Goal: Transaction & Acquisition: Purchase product/service

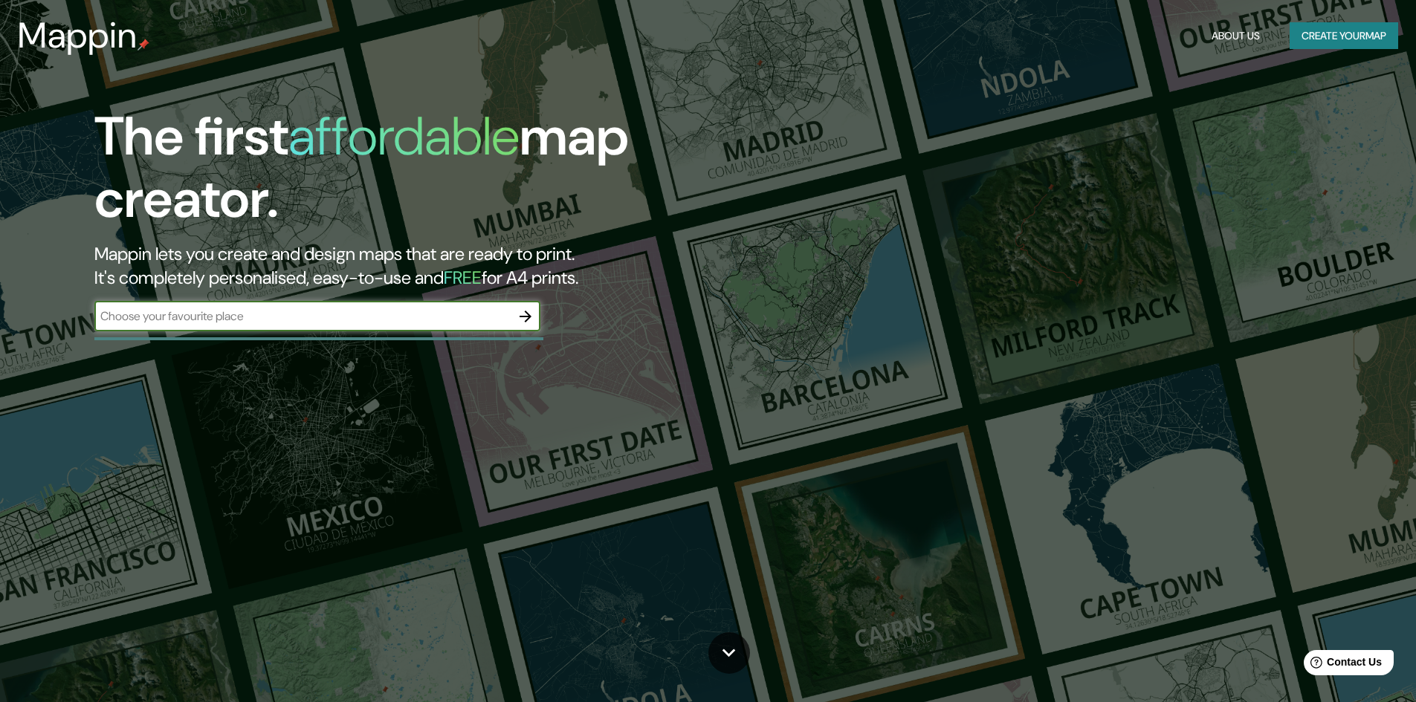
click at [507, 320] on input "text" at bounding box center [302, 316] width 416 height 17
click at [528, 317] on icon "button" at bounding box center [526, 317] width 12 height 12
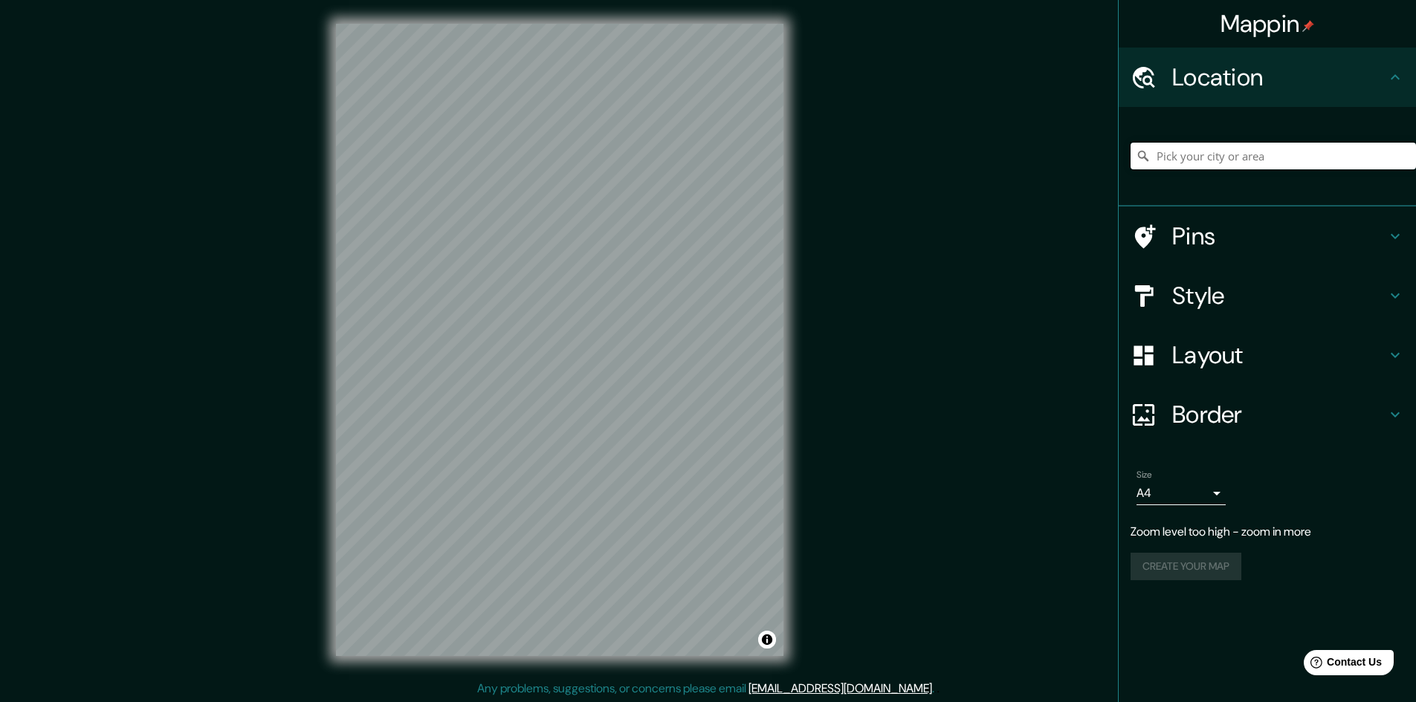
click at [1179, 155] on input "Pick your city or area" at bounding box center [1273, 156] width 285 height 27
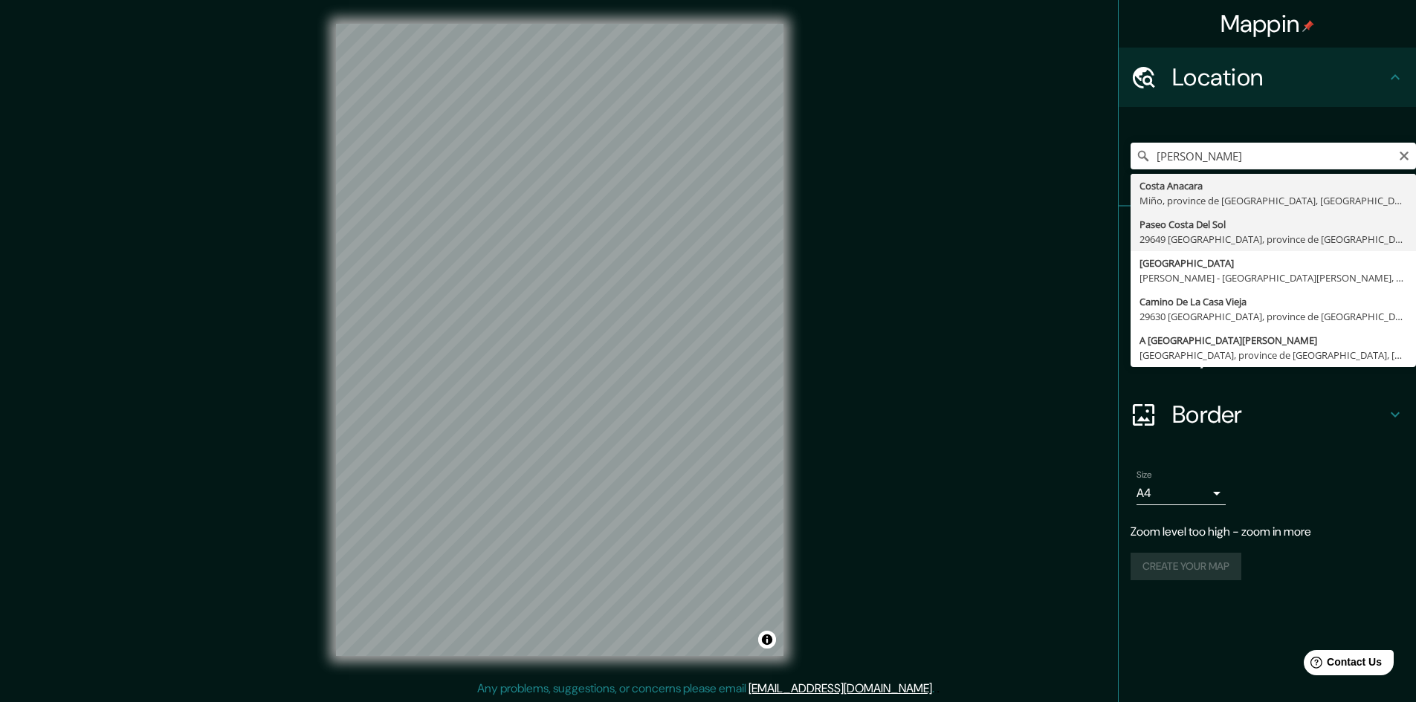
type input "Paseo [PERSON_NAME][GEOGRAPHIC_DATA], 29649 [GEOGRAPHIC_DATA], [GEOGRAPHIC_DATA…"
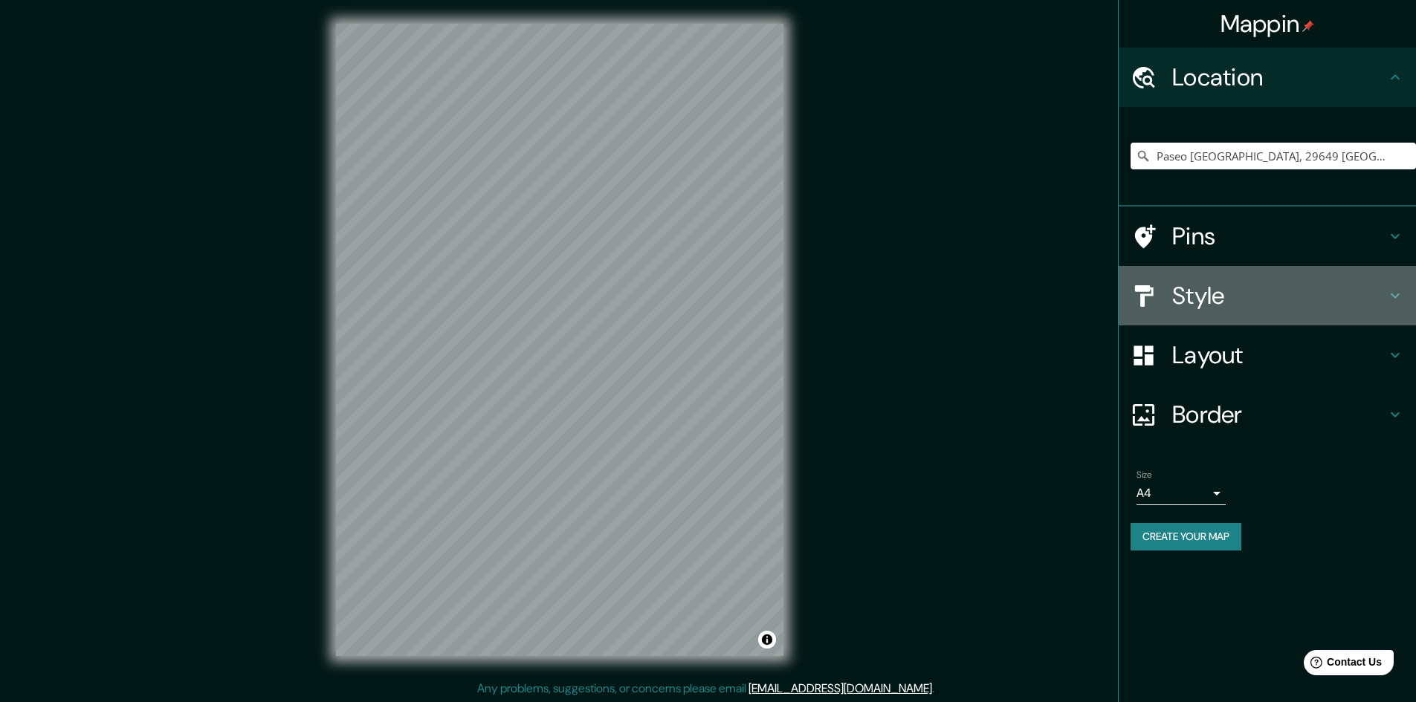
click at [1396, 296] on icon at bounding box center [1395, 296] width 18 height 18
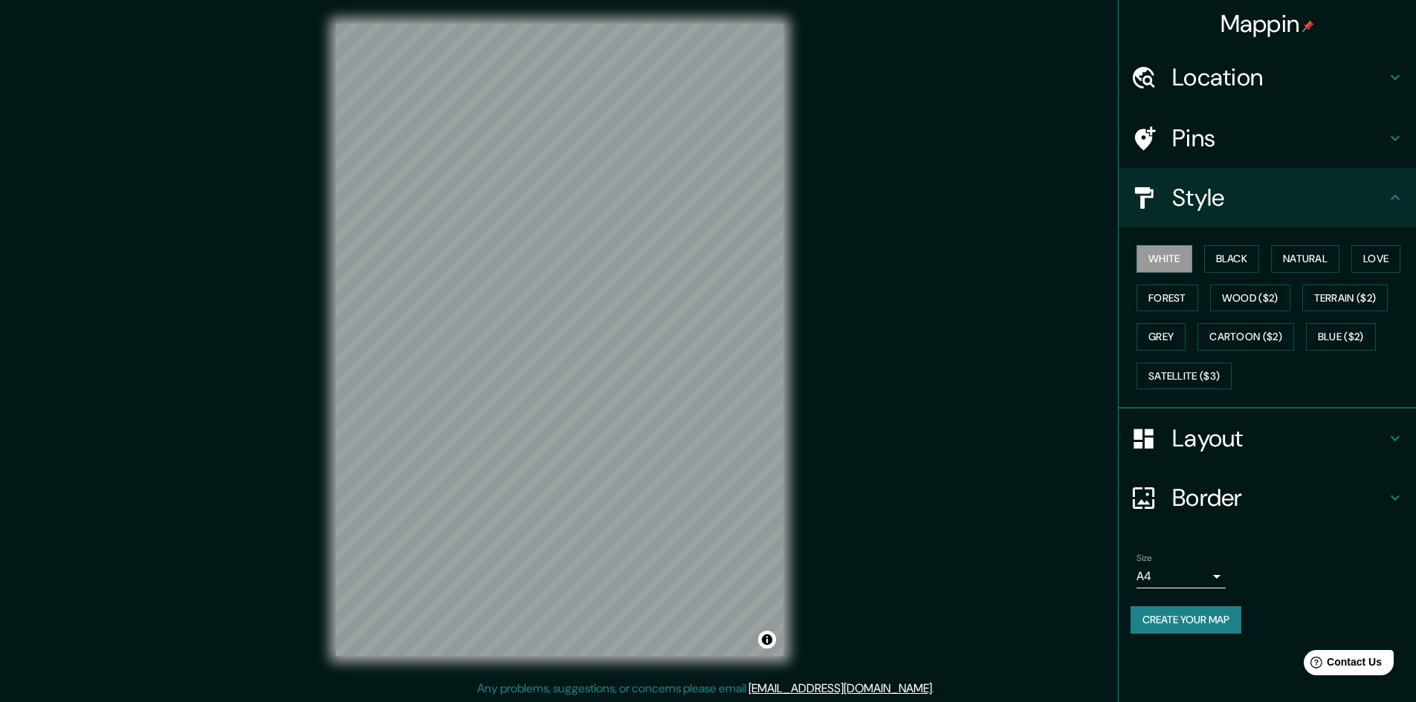
click at [1380, 440] on h4 "Layout" at bounding box center [1279, 439] width 214 height 30
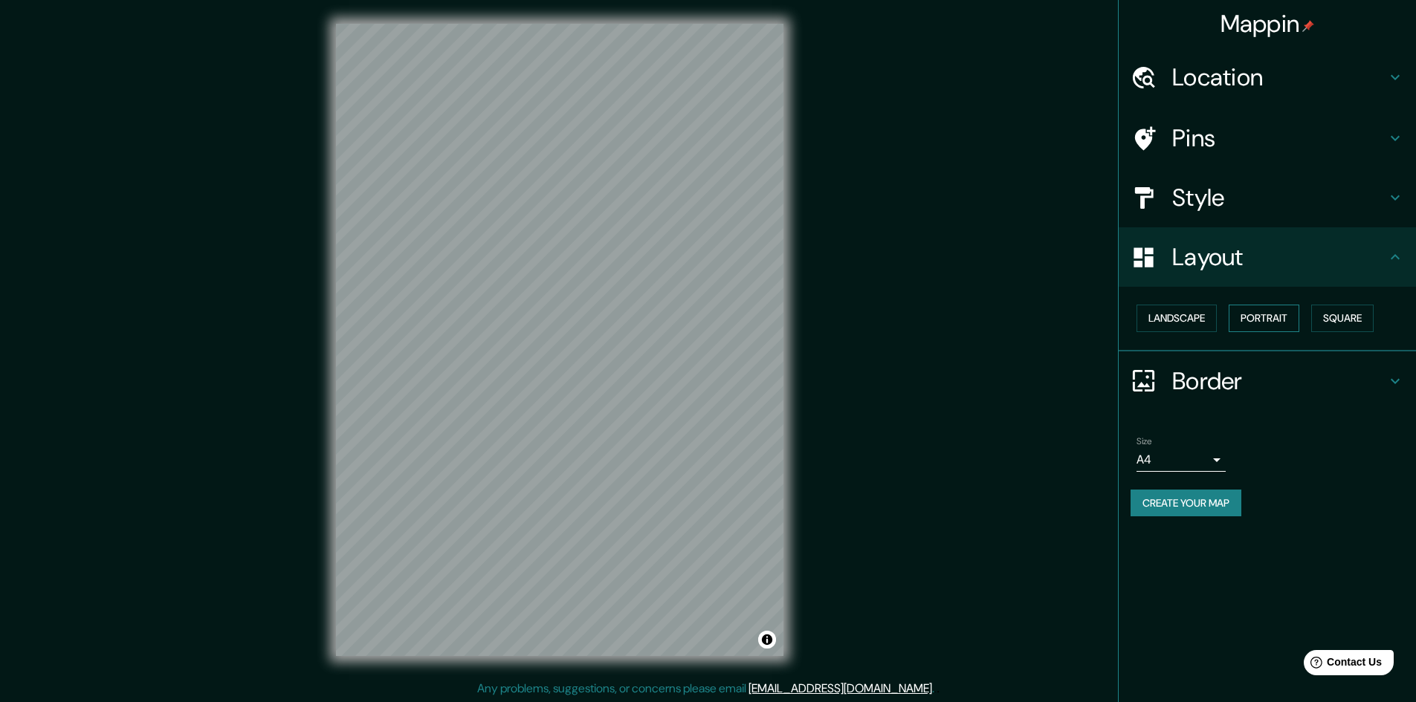
click at [1267, 320] on button "Portrait" at bounding box center [1264, 319] width 71 height 28
click at [1174, 323] on button "Landscape" at bounding box center [1176, 319] width 80 height 28
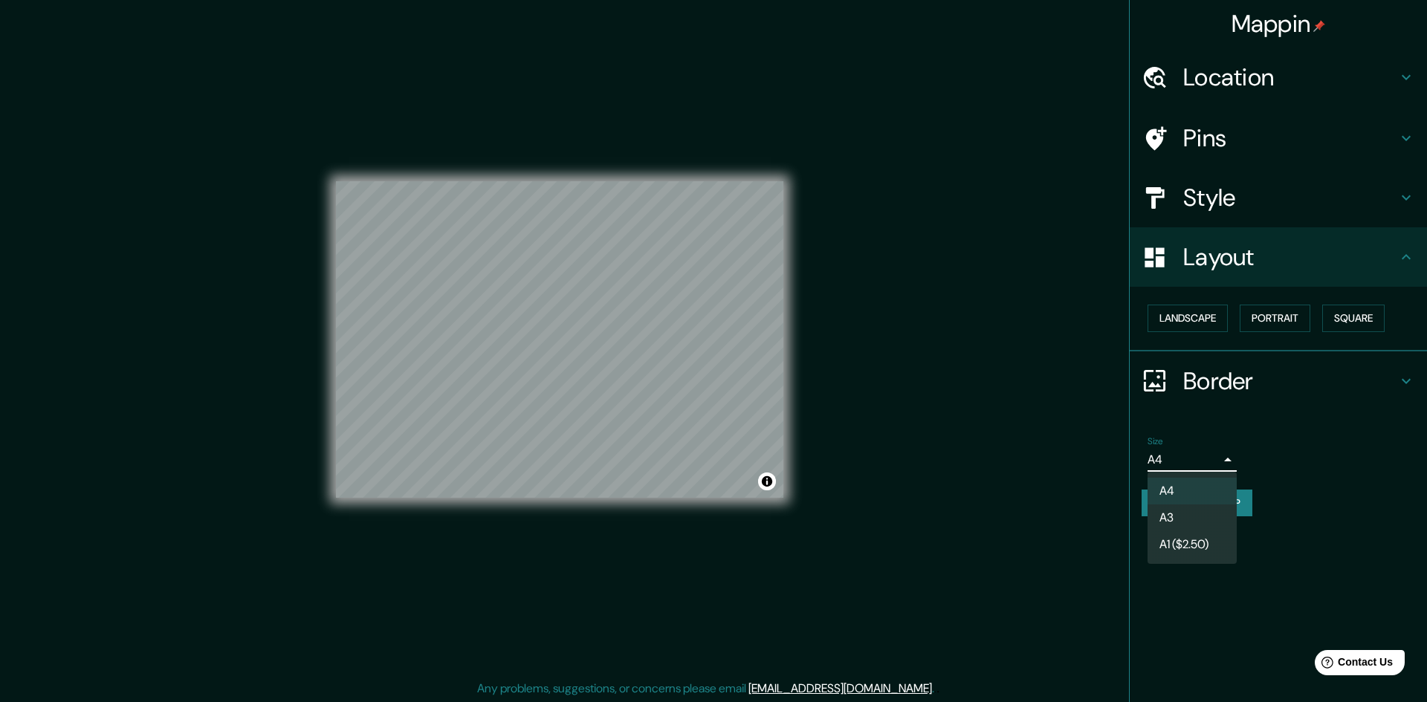
click at [1218, 460] on body "Mappin Location Paseo Costa Del Sol, 29649 Mijas, province de Málaga, Espagne P…" at bounding box center [713, 351] width 1427 height 702
click at [1217, 459] on div at bounding box center [713, 351] width 1427 height 702
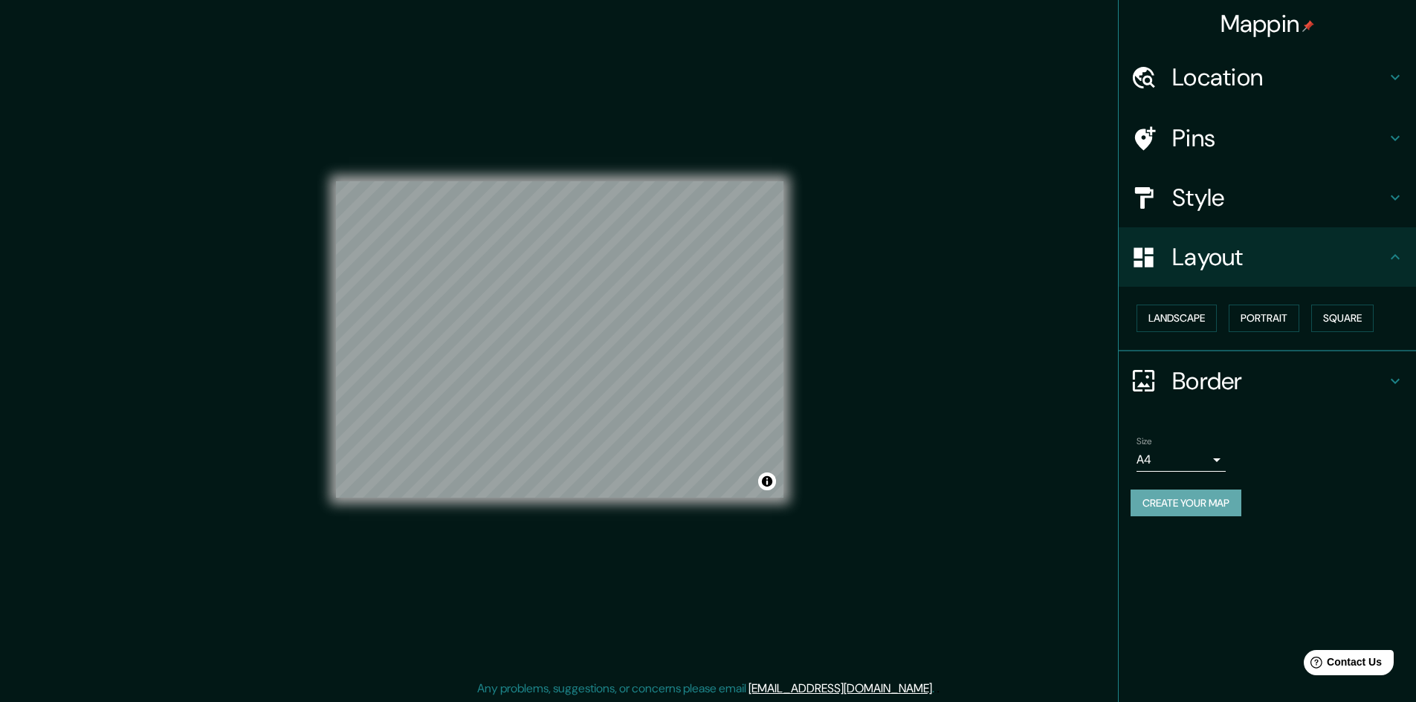
click at [1206, 502] on button "Create your map" at bounding box center [1186, 504] width 111 height 28
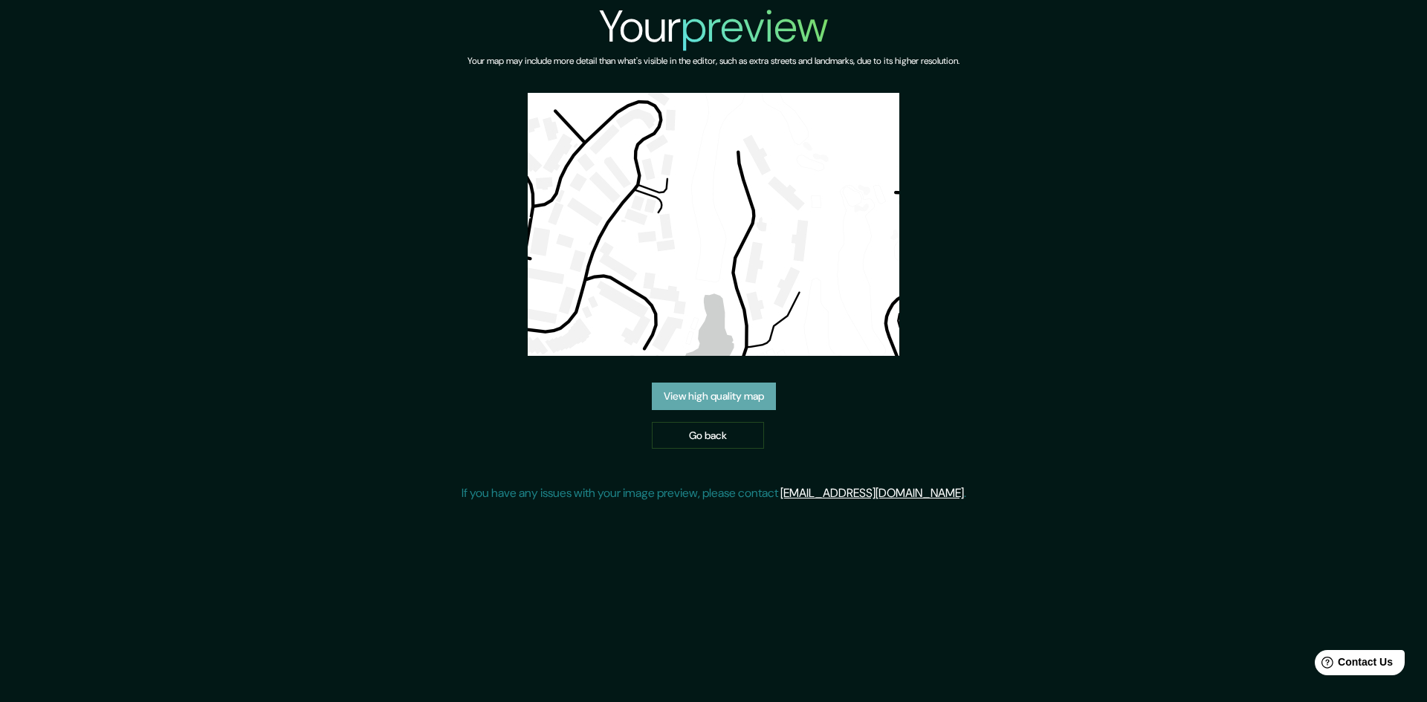
click at [737, 394] on link "View high quality map" at bounding box center [714, 397] width 124 height 28
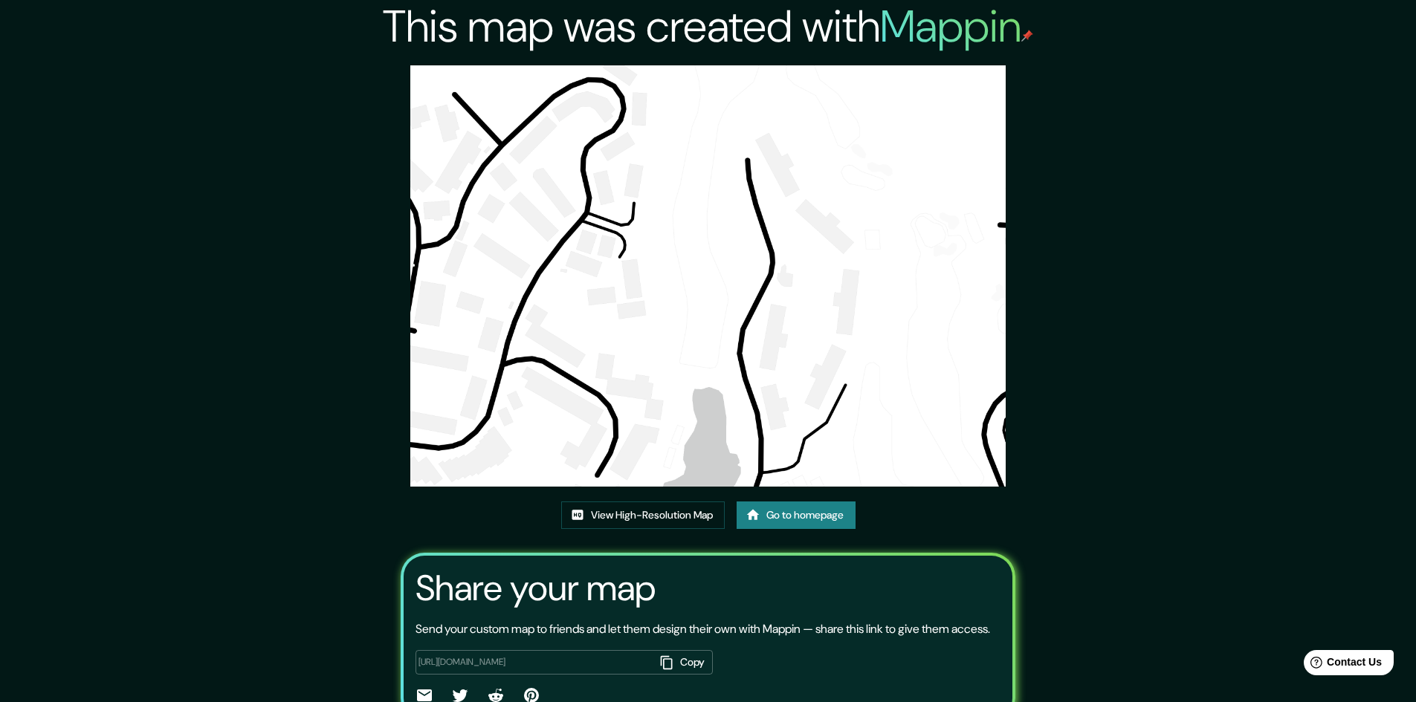
click at [783, 179] on img at bounding box center [708, 275] width 596 height 421
